Goal: Transaction & Acquisition: Download file/media

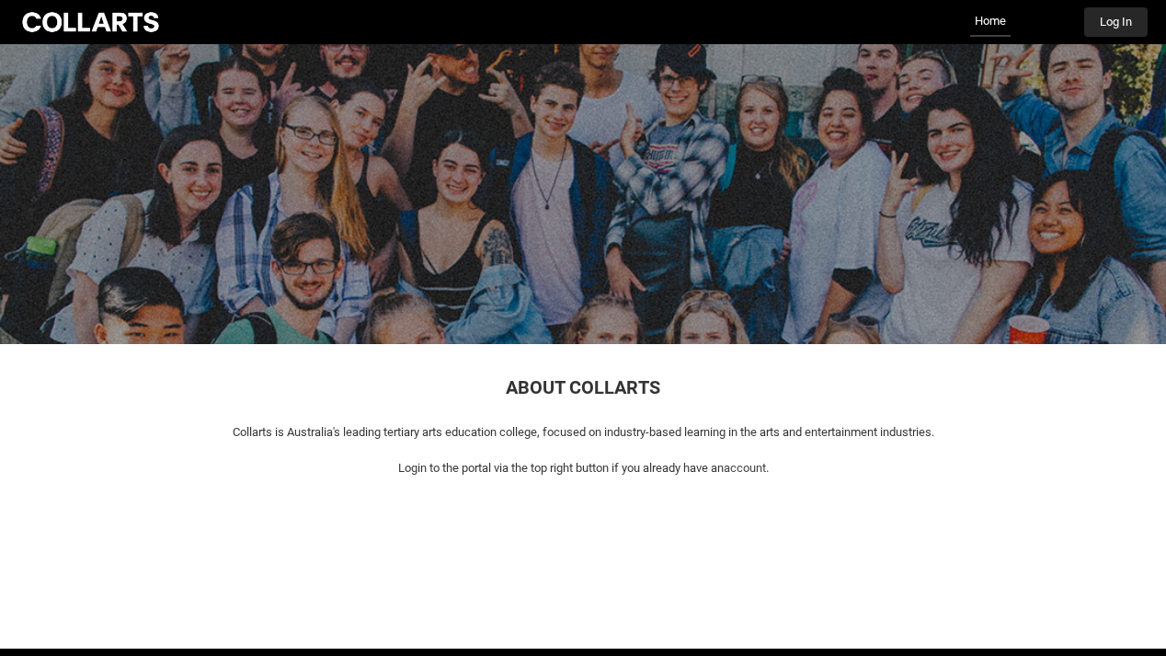
click at [1109, 13] on button "Log In" at bounding box center [1116, 21] width 63 height 29
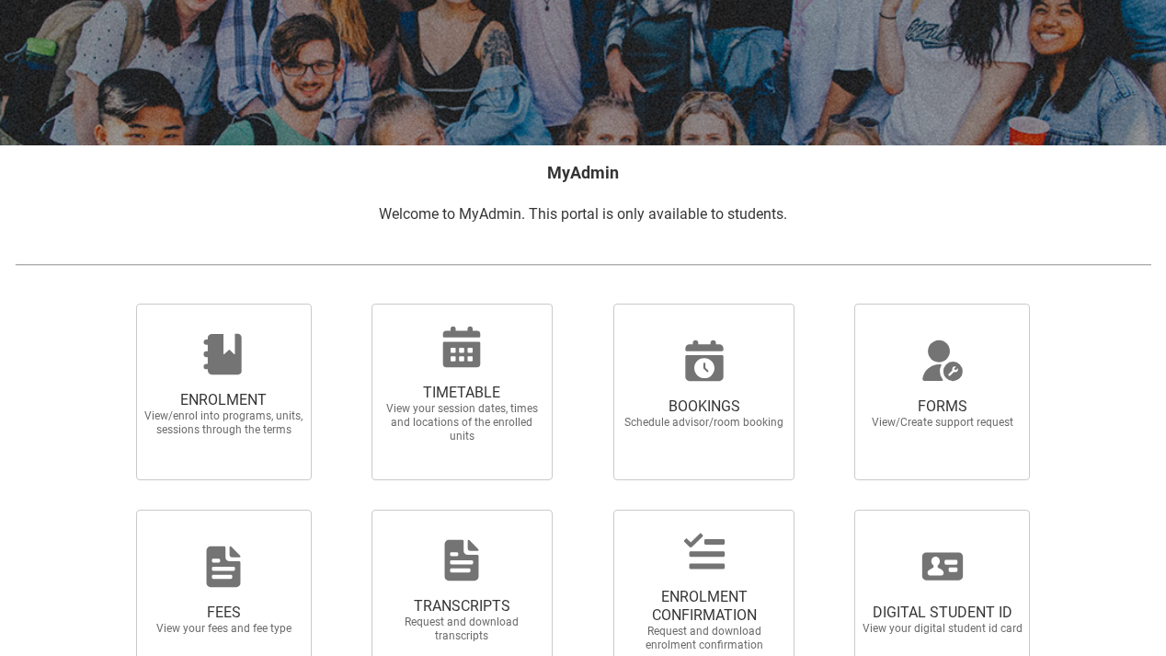
scroll to position [226, 0]
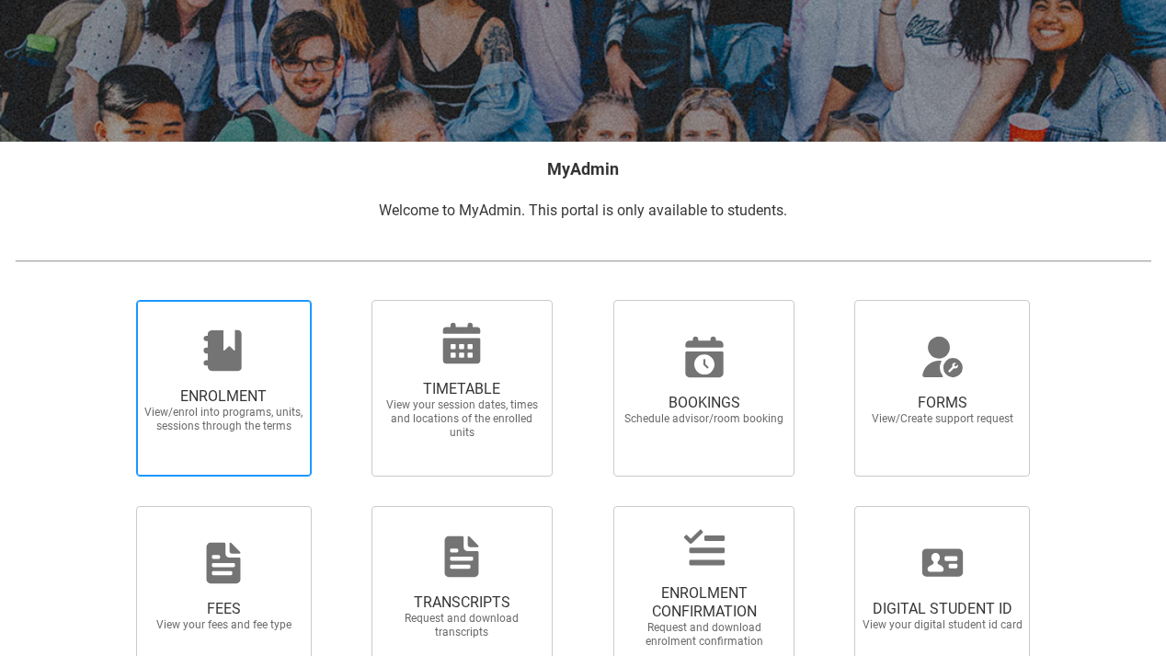
click at [229, 407] on span "View/enrol into programs, units, sessions through the terms" at bounding box center [224, 420] width 162 height 28
click at [114, 300] on input "ENROLMENT View/enrol into programs, units, sessions through the terms" at bounding box center [113, 299] width 1 height 1
radio input "true"
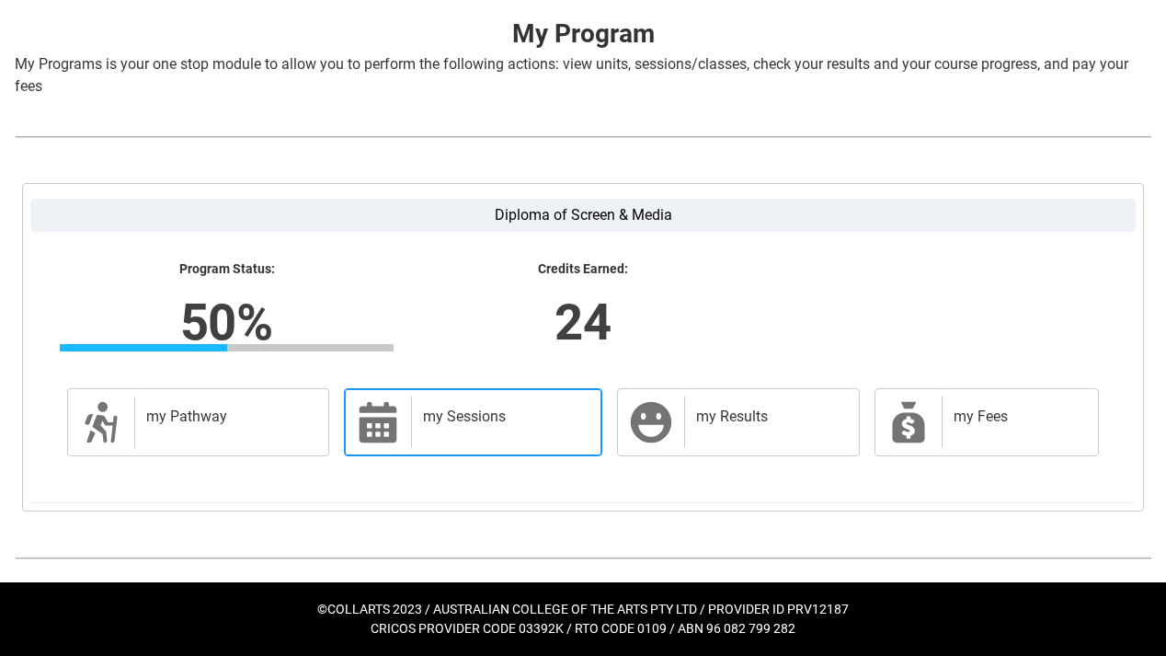
scroll to position [367, 0]
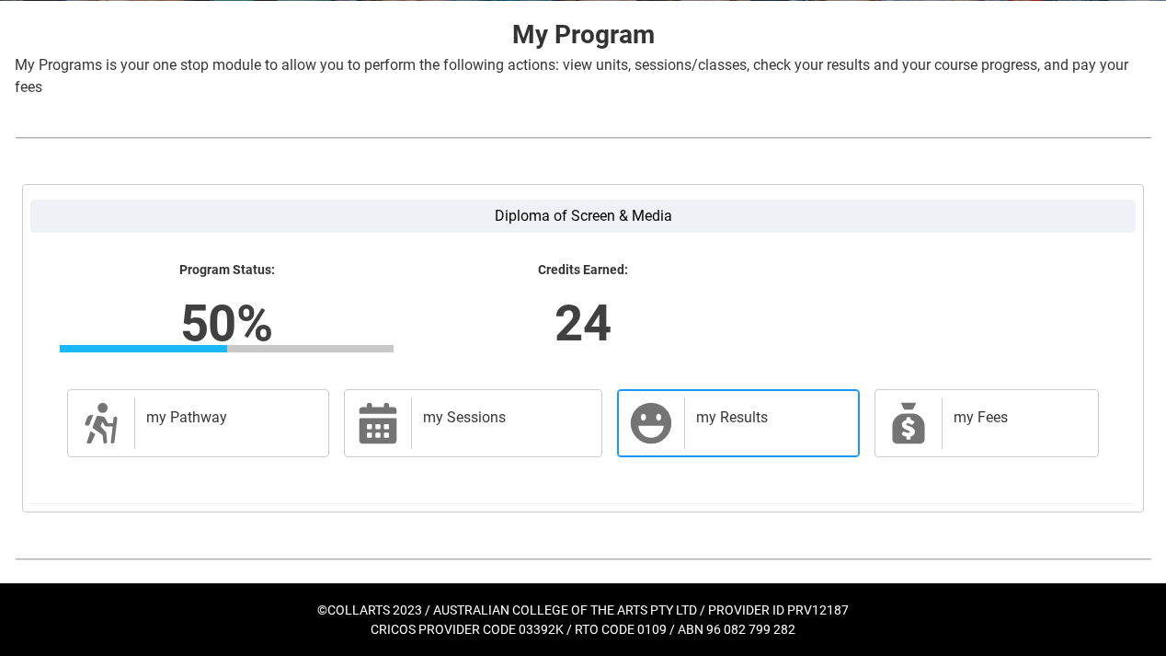
click at [761, 419] on h2 "my Results" at bounding box center [768, 417] width 144 height 18
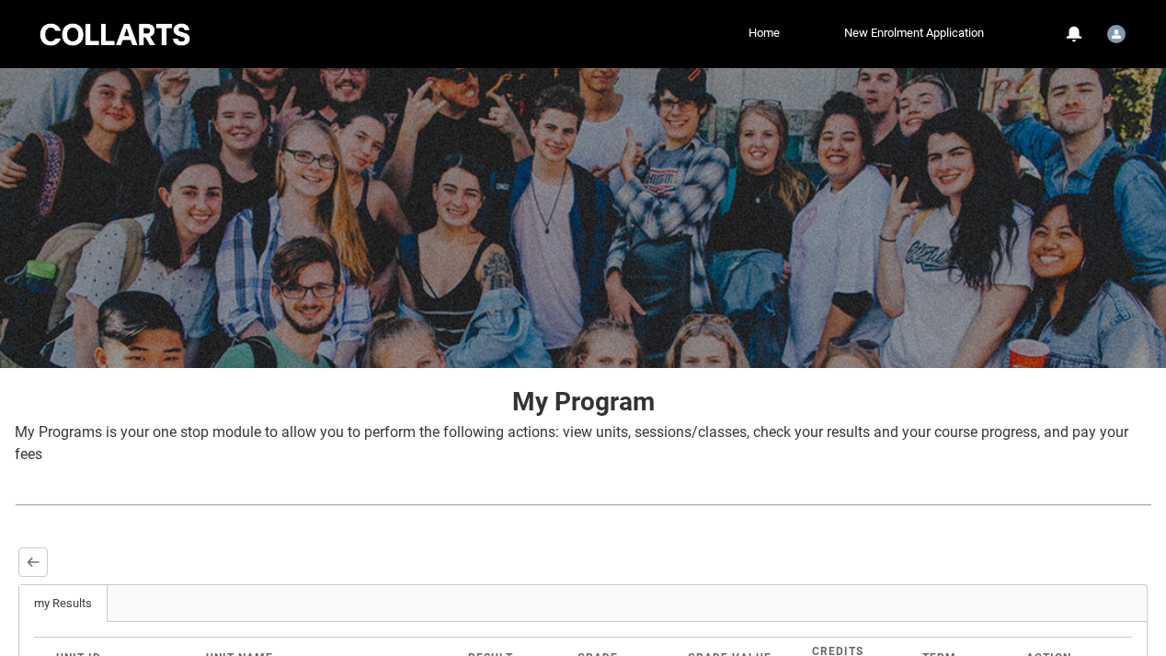
scroll to position [0, 0]
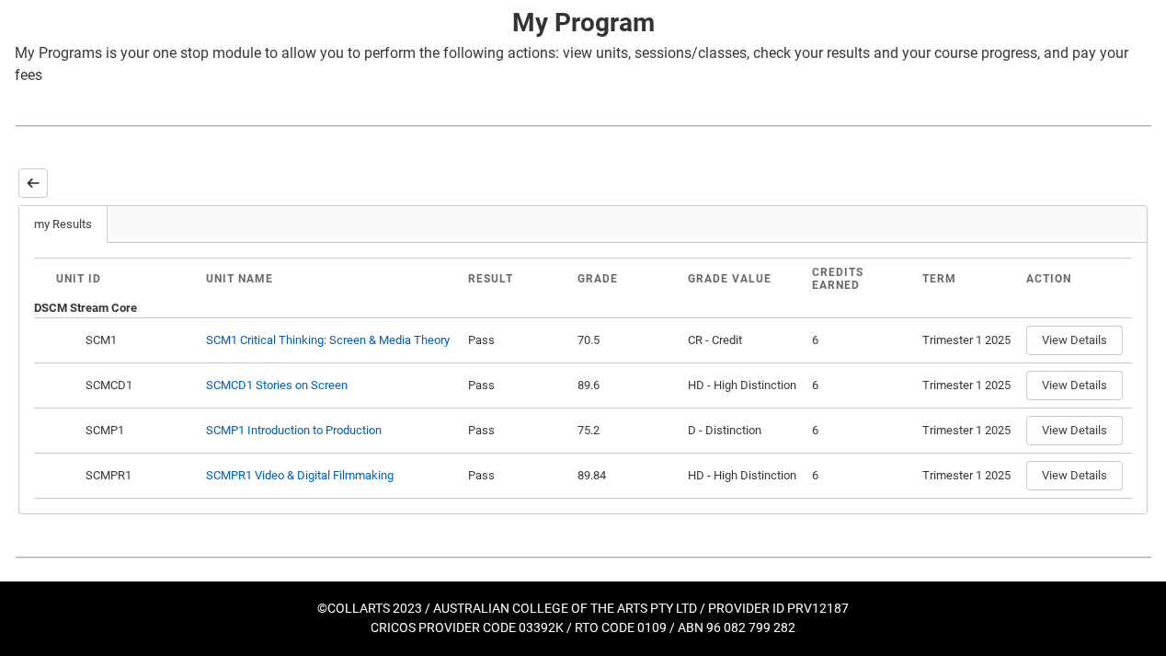
click at [32, 168] on button "Back" at bounding box center [32, 182] width 29 height 29
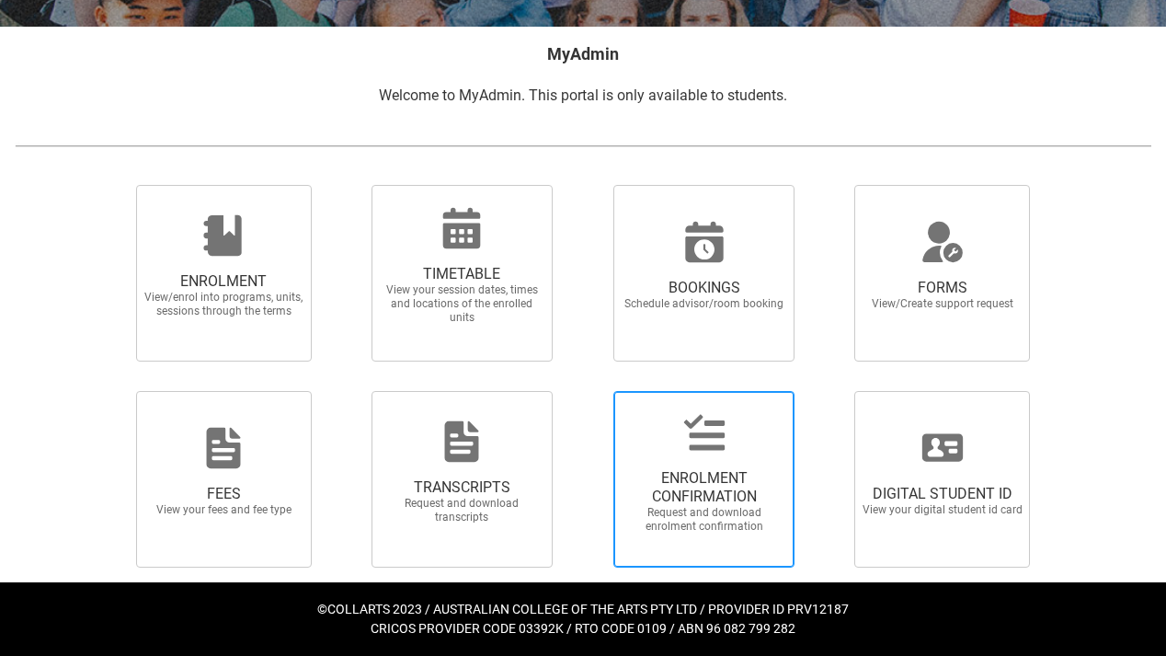
scroll to position [340, 0]
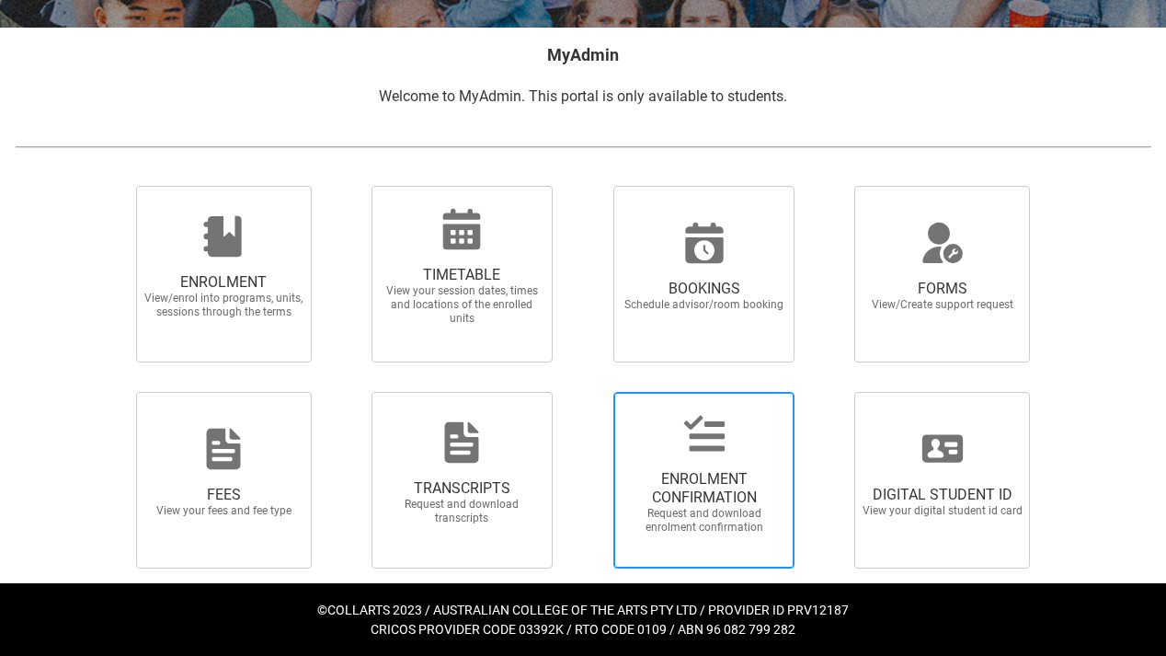
click at [701, 500] on span "ENROLMENT CONFIRMATION" at bounding box center [705, 488] width 162 height 37
click at [591, 392] on input "ENROLMENT CONFIRMATION Request and download enrolment confirmation" at bounding box center [590, 391] width 1 height 1
radio input "true"
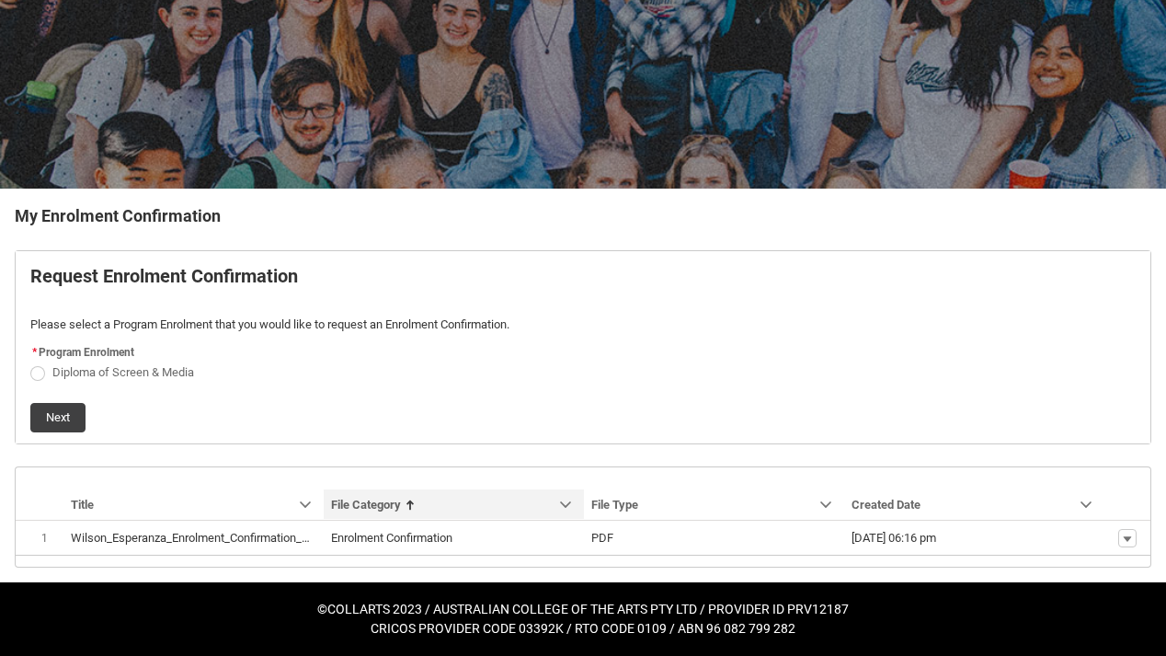
scroll to position [178, 0]
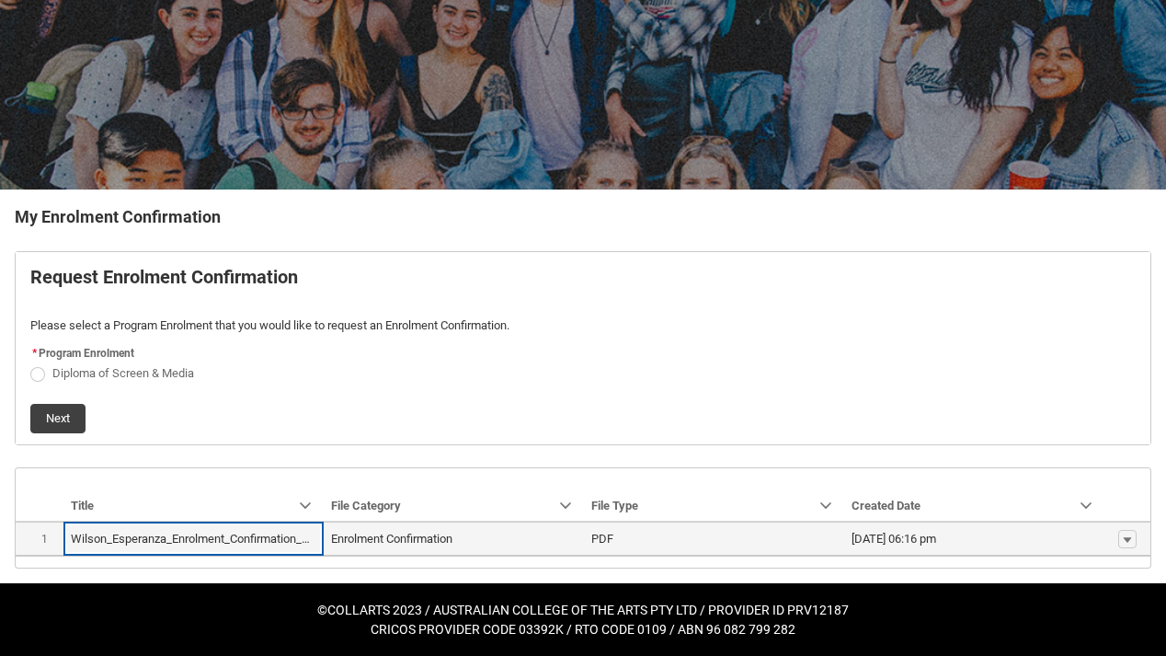
click at [557, 533] on span "Enrolment Confirmation" at bounding box center [454, 539] width 246 height 18
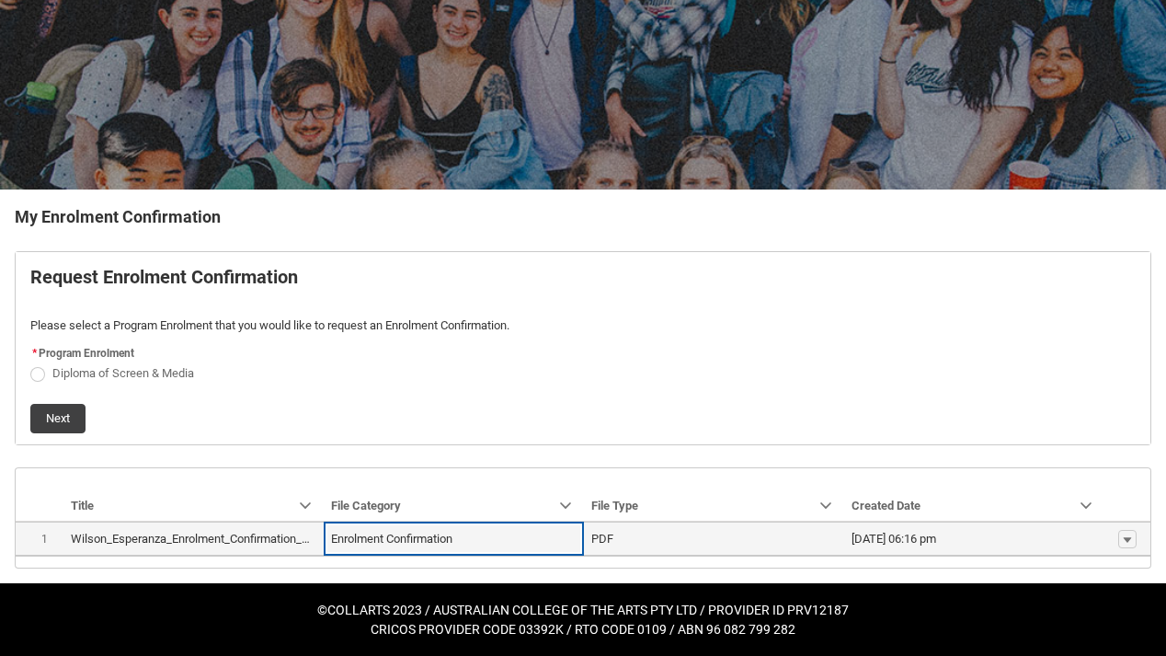
click at [557, 533] on span "Enrolment Confirmation" at bounding box center [454, 539] width 246 height 18
click at [645, 551] on td "PDF" at bounding box center [714, 539] width 260 height 34
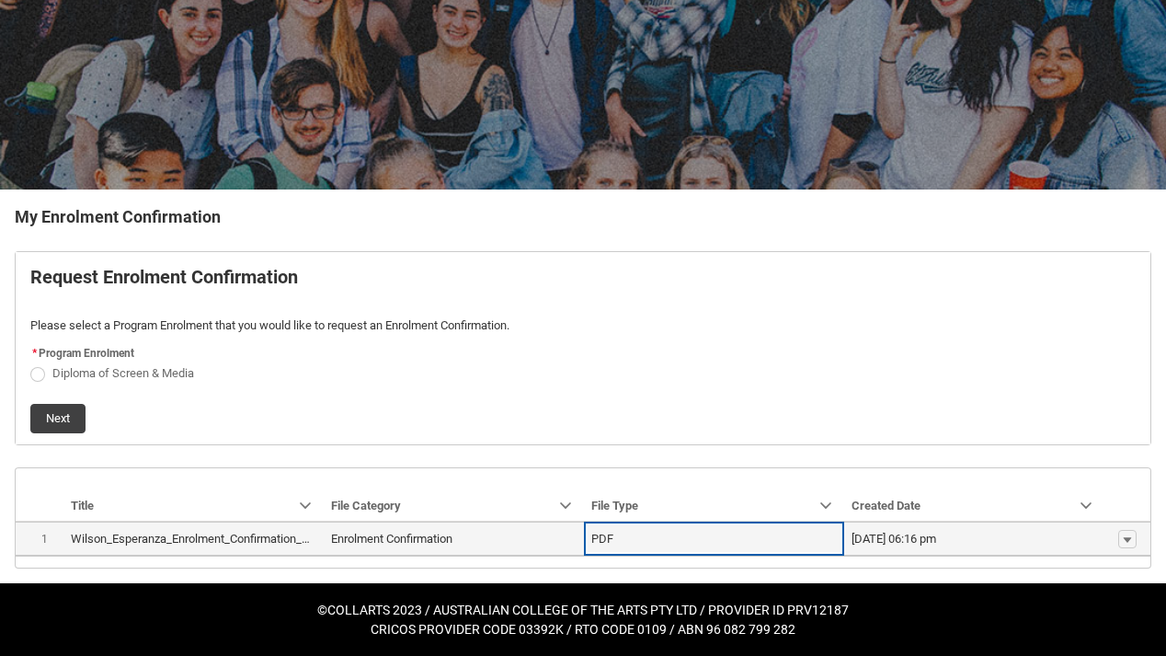
click at [247, 524] on th "Wilson_Esperanza_Enrolment_Confirmation_Aug 4, 2025.pdf" at bounding box center [193, 539] width 260 height 34
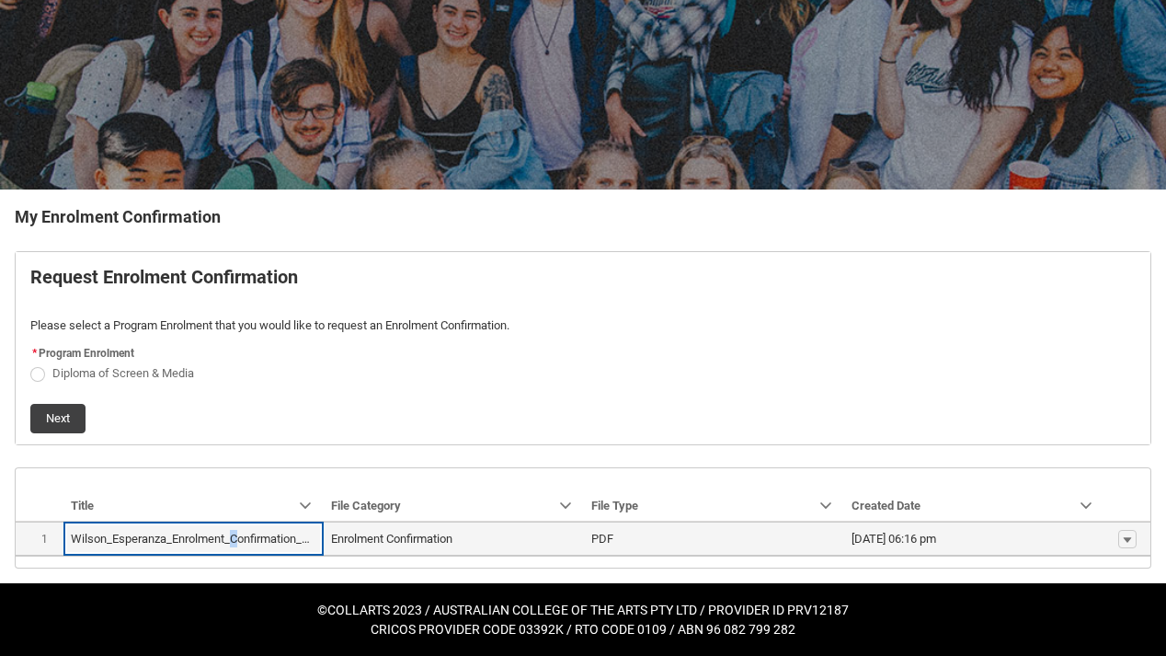
click at [236, 539] on lightning-base-formatted-text "Wilson_Esperanza_Enrolment_Confirmation_Aug 4, 2025.pdf" at bounding box center [227, 539] width 312 height 14
click at [1128, 542] on lightning-primitive-icon "button" at bounding box center [1127, 539] width 11 height 13
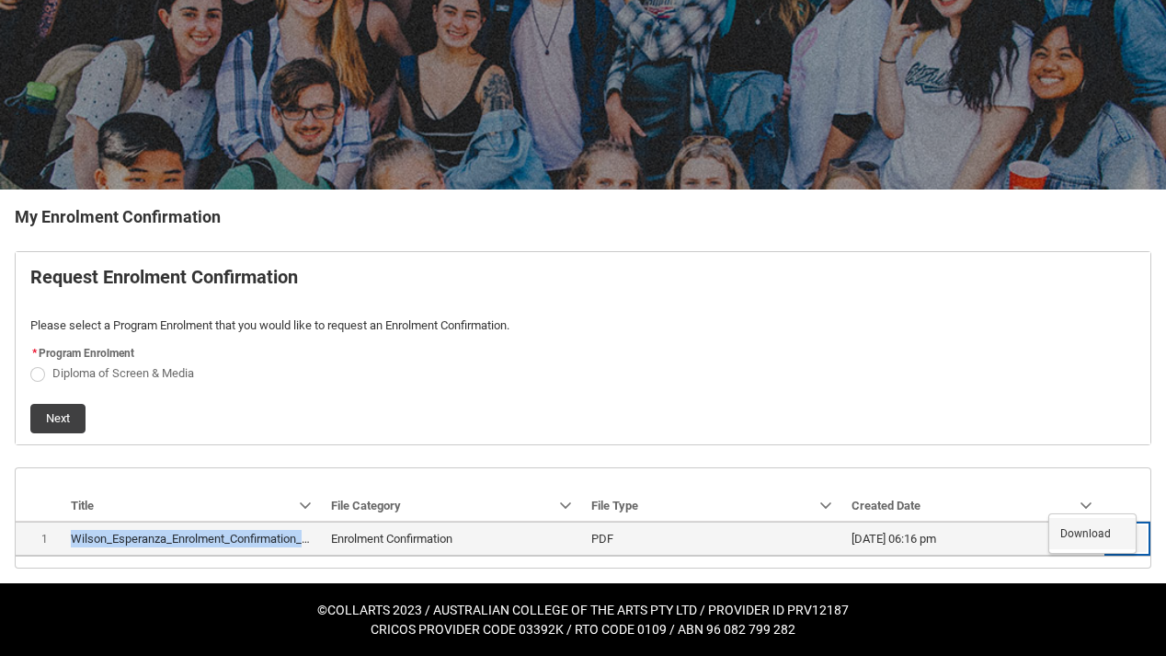
click at [1104, 535] on span "Download" at bounding box center [1086, 533] width 51 height 17
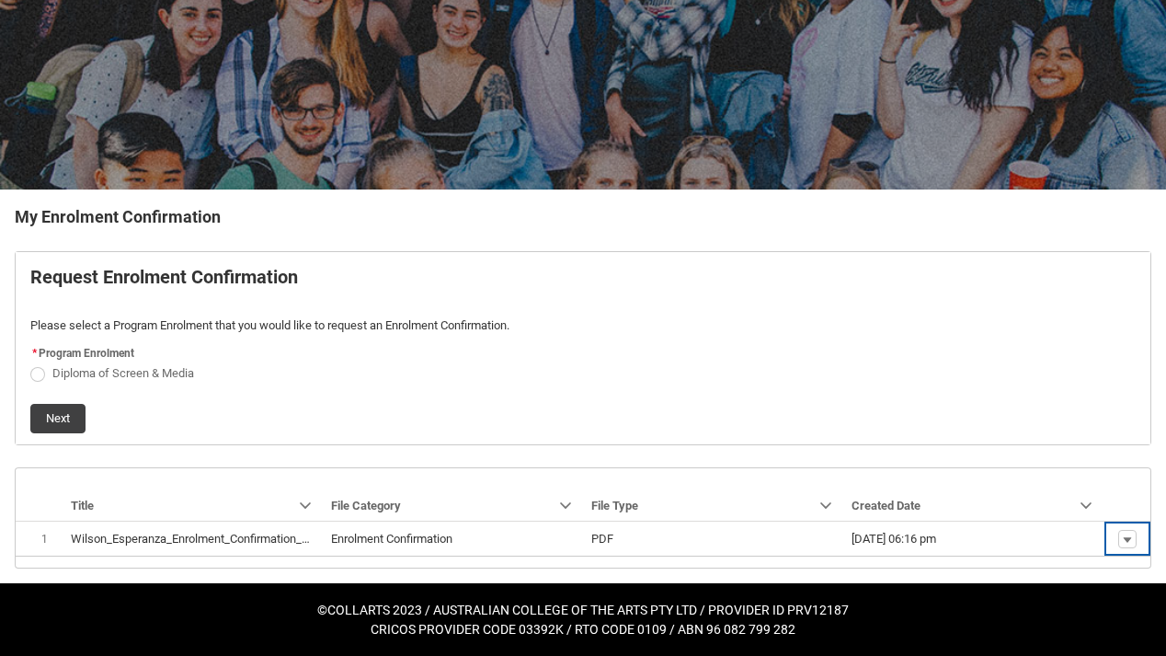
click at [224, 468] on div at bounding box center [583, 473] width 1135 height 11
